Goal: Navigation & Orientation: Find specific page/section

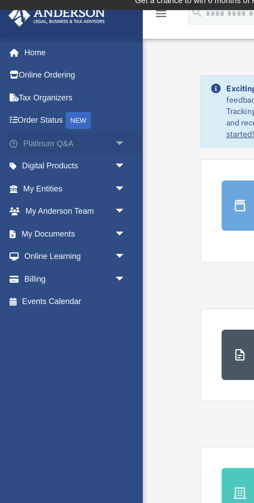
click at [39, 69] on link "Platinum Q&A arrow_drop_down" at bounding box center [34, 69] width 61 height 10
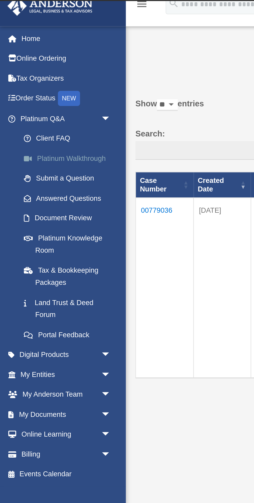
click at [46, 88] on link "Platinum Walkthrough" at bounding box center [36, 90] width 58 height 10
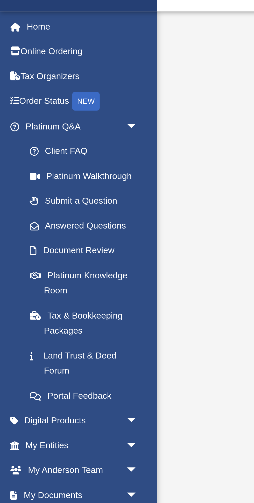
scroll to position [4, 0]
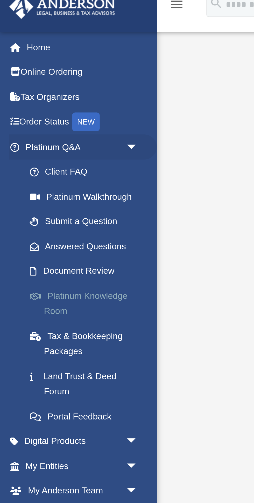
click at [45, 130] on link "Platinum Knowledge Room" at bounding box center [36, 134] width 58 height 17
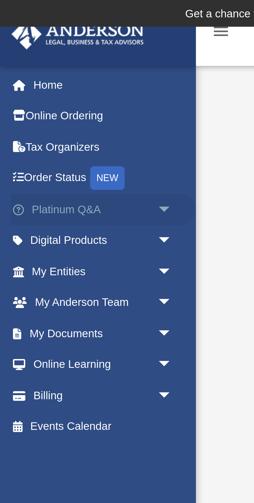
click at [52, 69] on span "arrow_drop_down" at bounding box center [57, 69] width 10 height 11
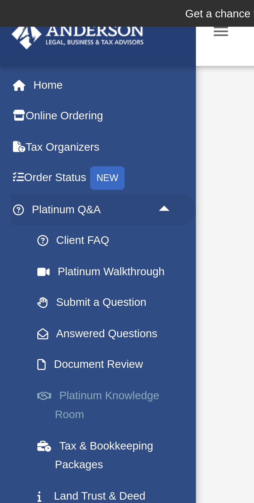
click at [42, 133] on link "Platinum Knowledge Room" at bounding box center [36, 134] width 58 height 17
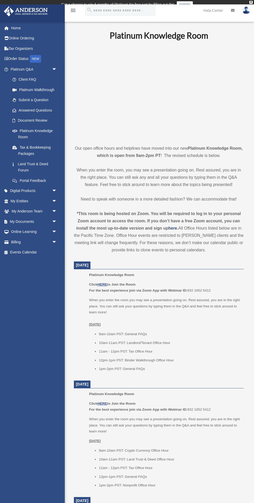
scroll to position [2, 0]
